Goal: Find specific page/section: Find specific page/section

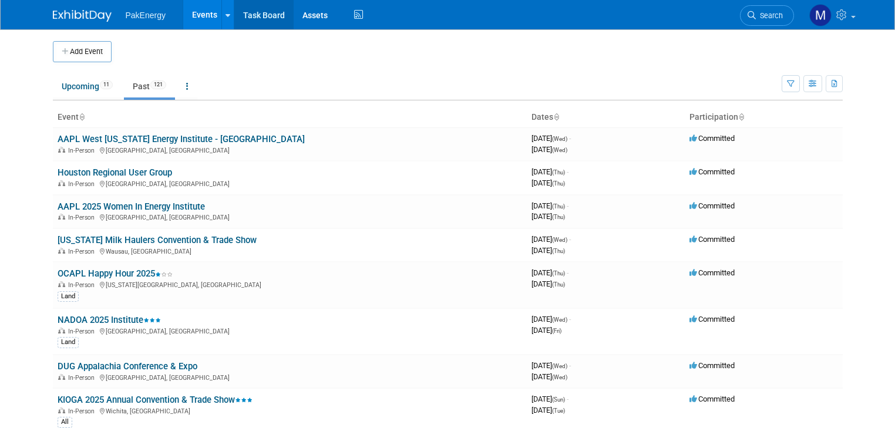
click at [256, 11] on link "Task Board" at bounding box center [263, 14] width 59 height 29
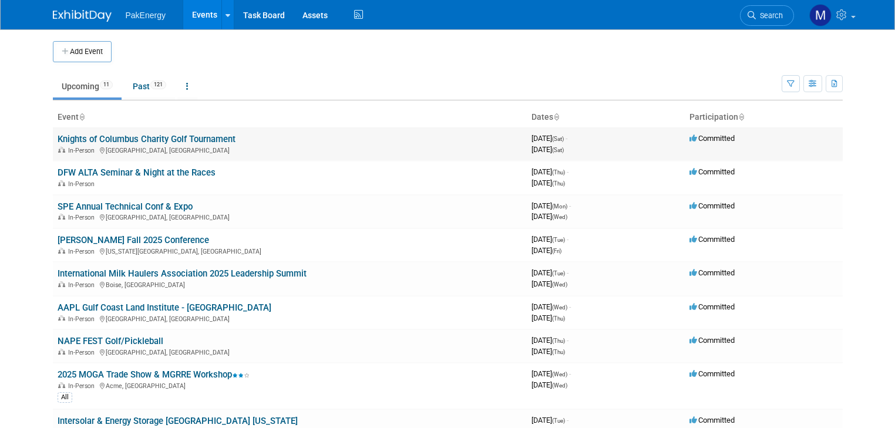
click at [203, 134] on link "Knights of Columbus Charity Golf Tournament" at bounding box center [147, 139] width 178 height 11
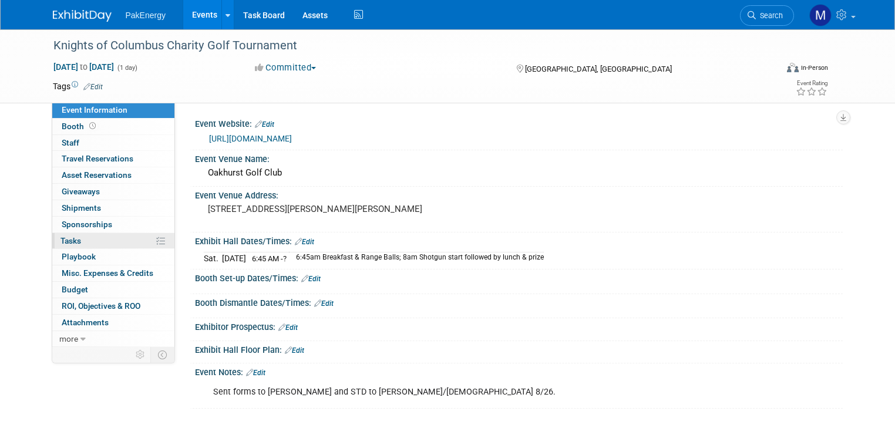
click at [60, 236] on span "Tasks 0%" at bounding box center [70, 240] width 21 height 9
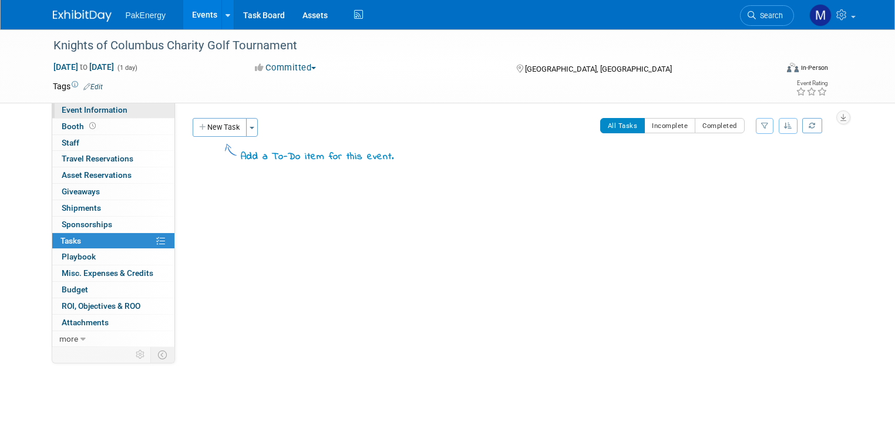
click at [86, 108] on span "Event Information" at bounding box center [95, 109] width 66 height 9
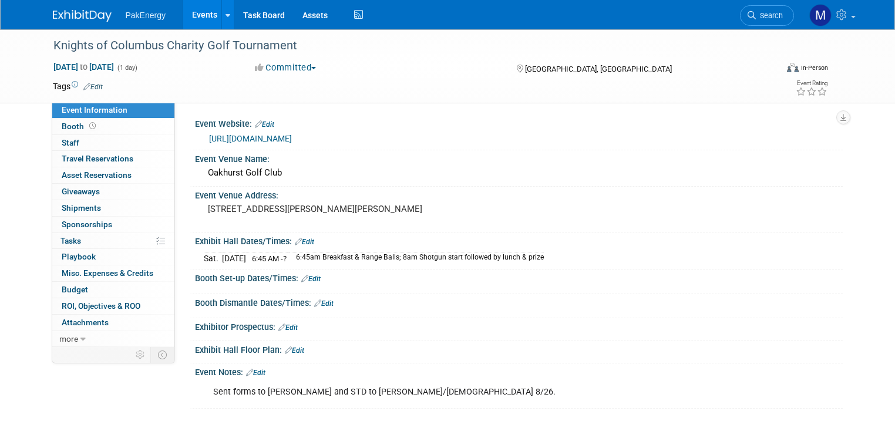
click at [185, 12] on link "Events" at bounding box center [204, 14] width 43 height 29
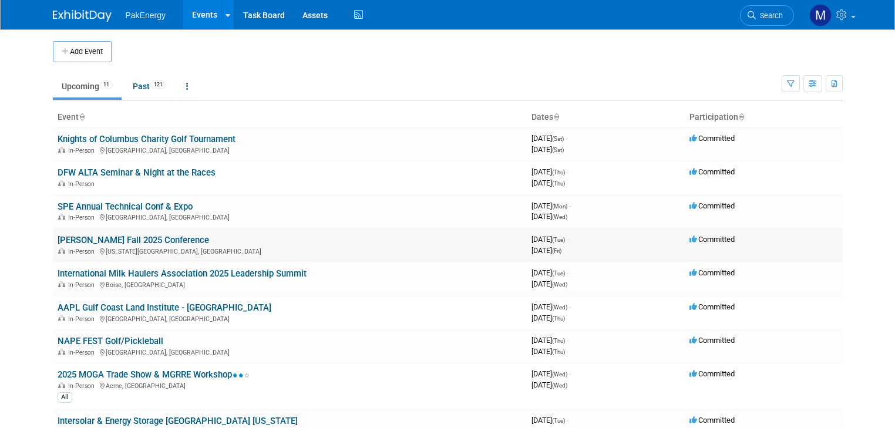
click at [96, 237] on link "[PERSON_NAME] Fall 2025 Conference" at bounding box center [133, 240] width 151 height 11
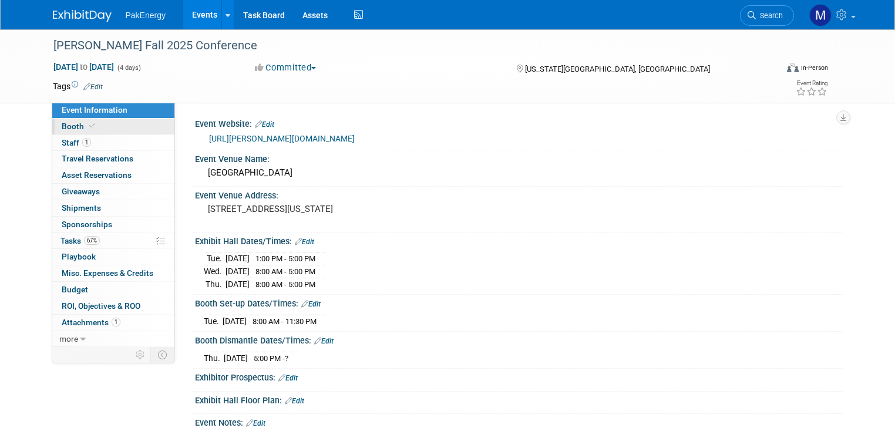
click at [73, 123] on span "Booth" at bounding box center [80, 125] width 36 height 9
